Goal: Task Accomplishment & Management: Manage account settings

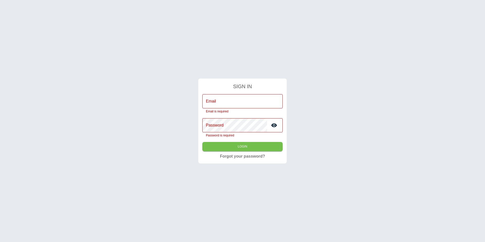
type input "**********"
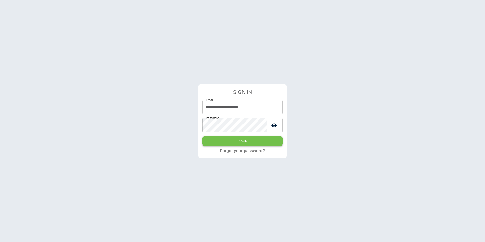
click at [252, 142] on button "Login" at bounding box center [242, 140] width 80 height 9
